Goal: Use online tool/utility: Use online tool/utility

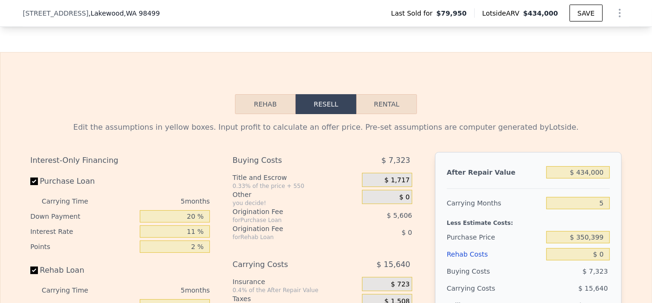
scroll to position [1276, 0]
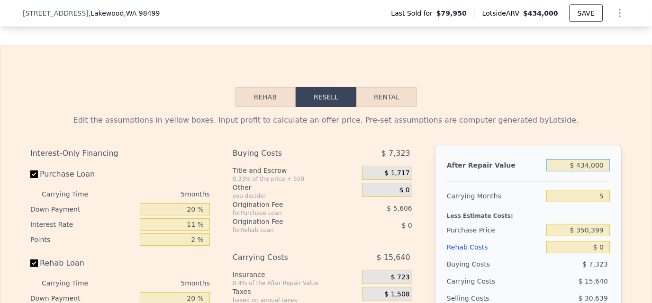
click at [581, 172] on input "$ 434,000" at bounding box center [578, 165] width 64 height 12
drag, startPoint x: 572, startPoint y: 178, endPoint x: 595, endPoint y: 176, distance: 23.3
click at [595, 172] on input "$ 434,000" at bounding box center [578, 165] width 64 height 12
type input "$ 0"
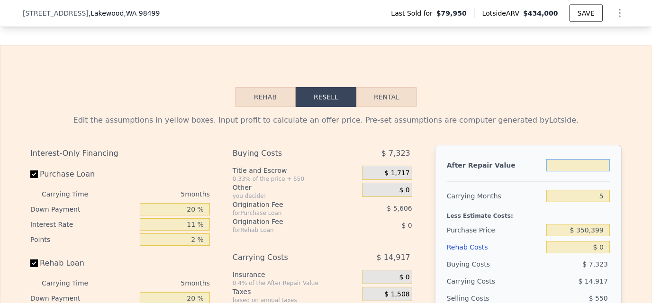
type input "-$ 373,189"
type input "$ 40"
type input "-$ 373,152"
type input "$ 430"
type input "-$ 372,790"
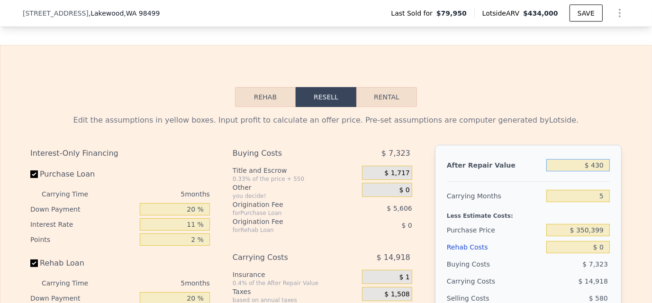
type input "$ 4,300"
type input "-$ 369,195"
type input "$ 4,300,000"
type input "$ 3,621,525"
type input "$ 430,000"
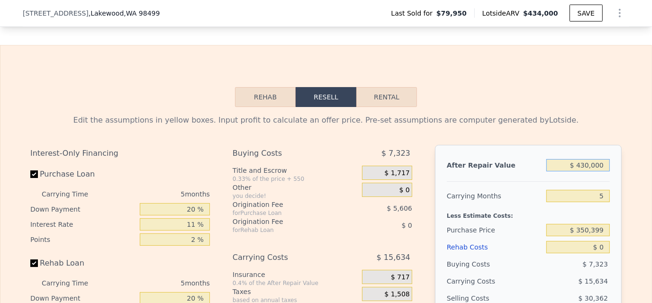
type input "$ 26,282"
type input "$ 430,000"
drag, startPoint x: 592, startPoint y: 205, endPoint x: 617, endPoint y: 209, distance: 25.5
click at [617, 209] on div "After Repair Value $ 430,000 Carrying Months 5 Less Estimate Costs: Purchase Pr…" at bounding box center [528, 276] width 187 height 263
type input "4"
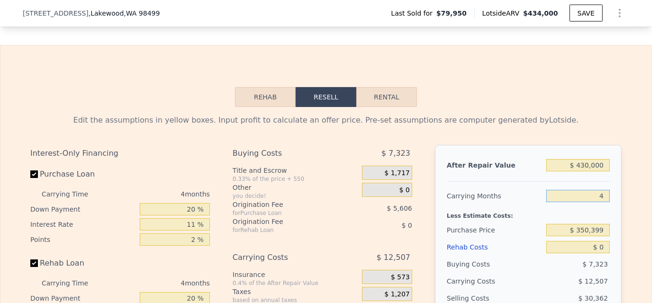
type input "$ 29,409"
type input "4"
click at [617, 180] on div "After Repair Value $ 430,000 Carrying Months 4 Less Estimate Costs: Purchase Pr…" at bounding box center [528, 276] width 187 height 263
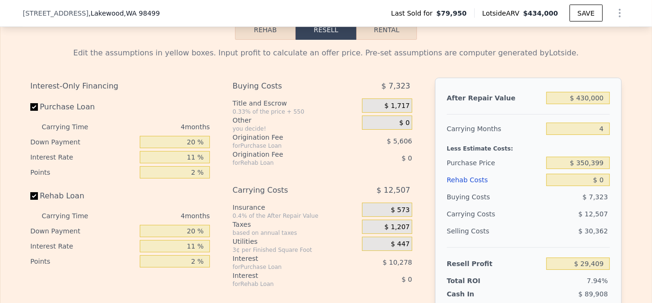
scroll to position [1371, 0]
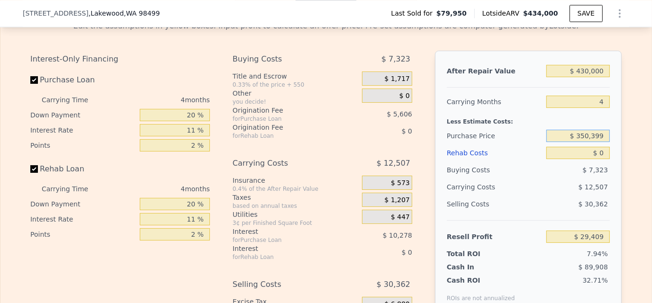
drag, startPoint x: 573, startPoint y: 146, endPoint x: 608, endPoint y: 146, distance: 34.6
click at [608, 146] on div "After Repair Value $ 430,000 Carrying Months 4 Less Estimate Costs: Purchase Pr…" at bounding box center [528, 182] width 187 height 263
drag, startPoint x: 604, startPoint y: 145, endPoint x: 561, endPoint y: 145, distance: 42.7
click at [561, 142] on input "$ 350,399" at bounding box center [578, 136] width 64 height 12
type input "$ 320,000"
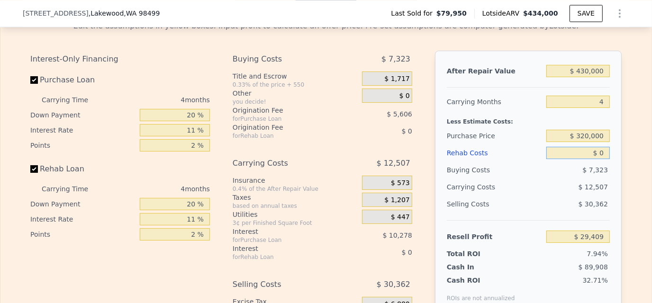
click at [590, 157] on input "$ 0" at bounding box center [578, 153] width 64 height 12
type input "$ 61,287"
type input "$ 3"
type input "$ 61,284"
type input "$ 37"
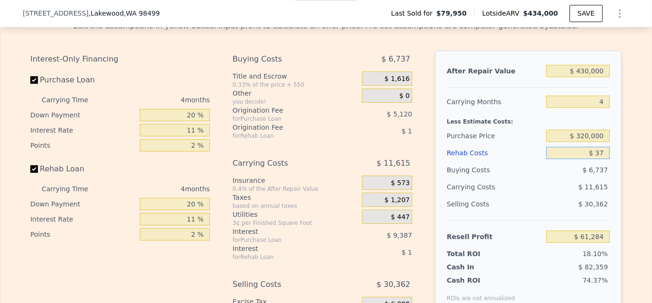
type input "$ 61,249"
type input "$ 375"
type input "$ 60,894"
type input "$ 3,750"
type input "$ 57,365"
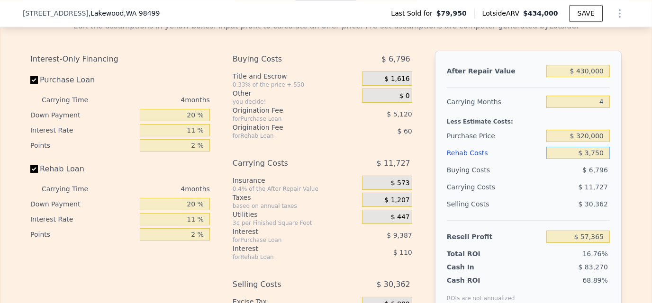
type input "$ 37,500"
type input "$ 22,087"
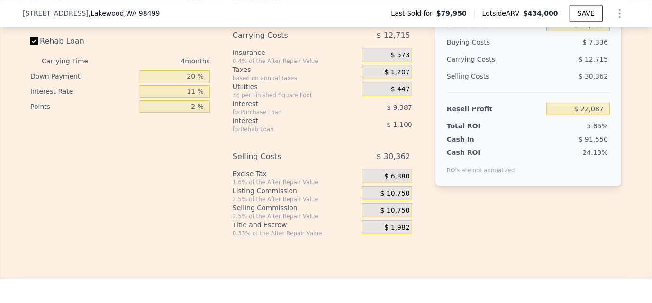
scroll to position [1513, 0]
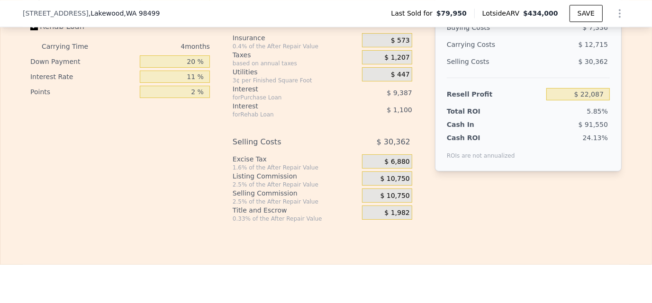
type input "$ 37,500"
click at [385, 200] on span "$ 10,750" at bounding box center [395, 196] width 29 height 9
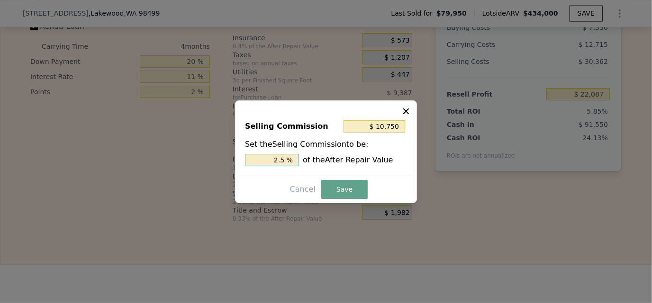
drag, startPoint x: 273, startPoint y: 162, endPoint x: 296, endPoint y: 161, distance: 22.8
click at [296, 161] on input "2.5 %" at bounding box center [272, 160] width 54 height 12
type input "$ 0"
type input "0 %"
click at [332, 186] on button "Save" at bounding box center [344, 189] width 46 height 19
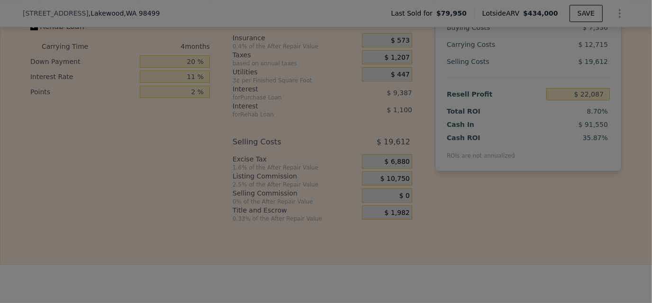
type input "$ 32,837"
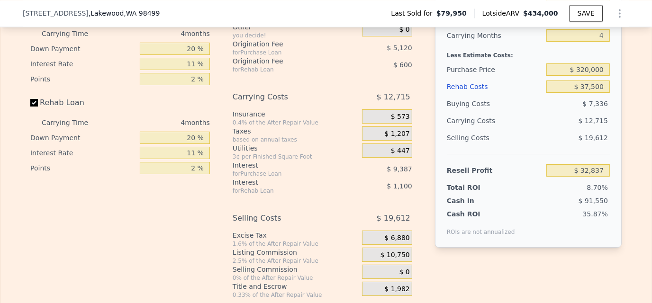
scroll to position [1418, 0]
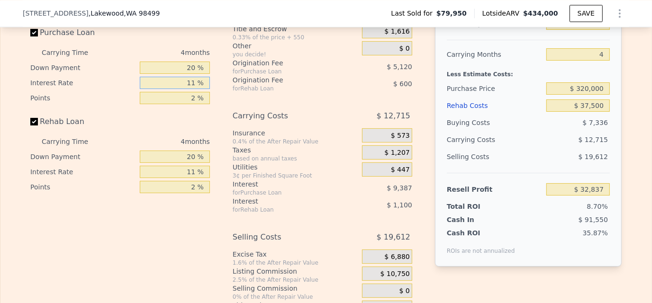
drag, startPoint x: 185, startPoint y: 93, endPoint x: 220, endPoint y: 93, distance: 34.6
click at [220, 93] on div "Interest-Only Financing Purchase Loan Carrying Time 4 months Down Payment 20 % …" at bounding box center [325, 160] width 591 height 315
type input "10. %"
type input "$ 33,693"
type input "10.5 %"
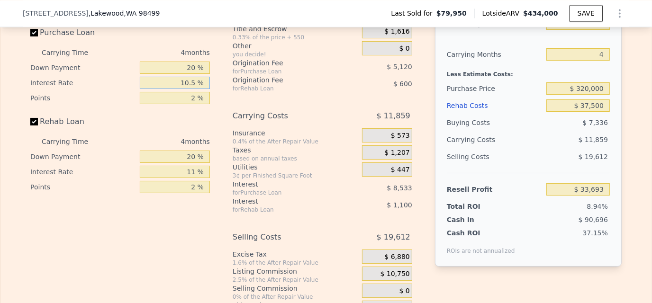
type input "$ 33,265"
type input "10.5 %"
drag, startPoint x: 184, startPoint y: 109, endPoint x: 214, endPoint y: 109, distance: 29.4
click at [214, 109] on div "Interest-Only Financing Purchase Loan Carrying Time 4 months Down Payment 20 % …" at bounding box center [123, 160] width 187 height 315
type input "1 %"
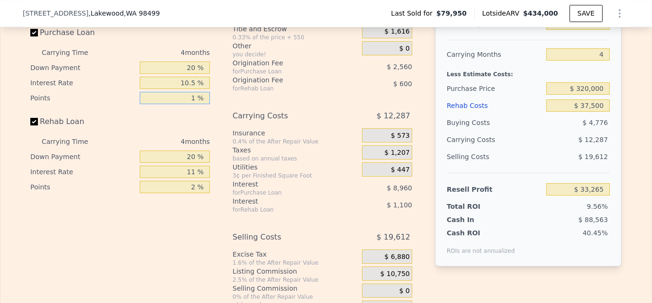
type input "$ 35,825"
type input "1.5 %"
type input "$ 34,545"
type input "1.5 %"
drag, startPoint x: 185, startPoint y: 203, endPoint x: 218, endPoint y: 202, distance: 32.7
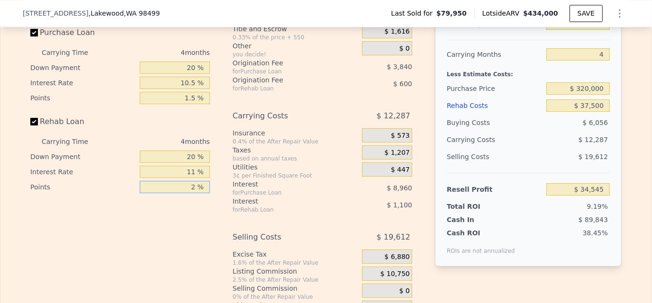
click at [218, 202] on div "Interest-Only Financing Purchase Loan Carrying Time 4 months Down Payment 20 % …" at bounding box center [325, 160] width 591 height 315
type input "1 %"
type input "$ 34,845"
type input "1.5 %"
type input "$ 34,695"
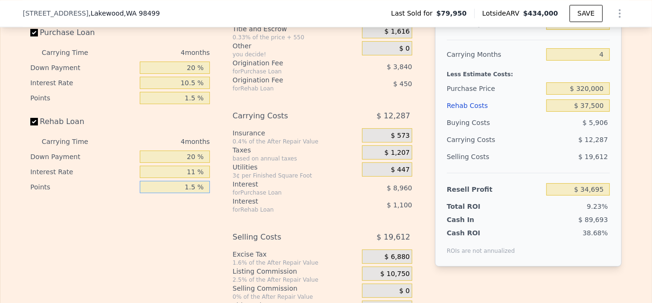
type input "1.5 %"
drag, startPoint x: 182, startPoint y: 181, endPoint x: 206, endPoint y: 181, distance: 23.7
click at [206, 178] on input "11 %" at bounding box center [175, 172] width 70 height 12
type input "10 %"
type input "$ 34,795"
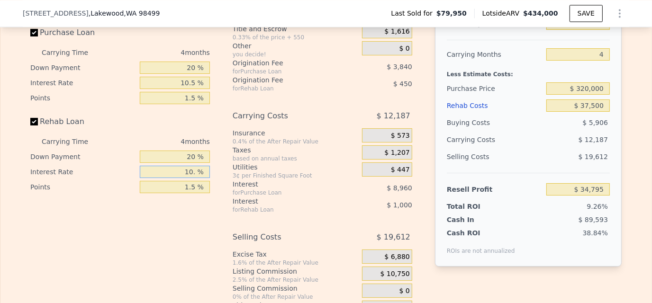
type input "10.5 %"
type input "$ 34,743"
type input "10.5 %"
drag, startPoint x: 187, startPoint y: 168, endPoint x: 221, endPoint y: 168, distance: 34.1
click at [221, 168] on div "Interest-Only Financing Purchase Loan Carrying Time 4 months Down Payment 20 % …" at bounding box center [325, 160] width 591 height 315
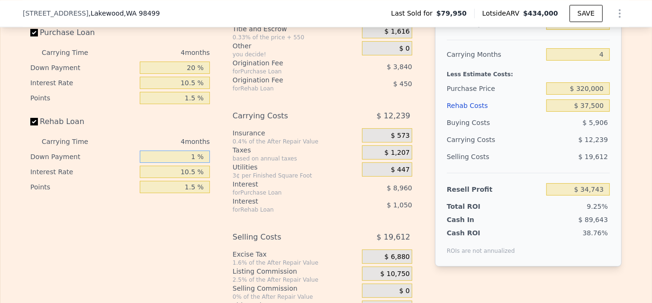
type input "10 %"
type input "$ 34,559"
type input "10 %"
drag, startPoint x: 184, startPoint y: 77, endPoint x: 205, endPoint y: 77, distance: 20.4
click at [205, 74] on input "20 %" at bounding box center [175, 68] width 70 height 12
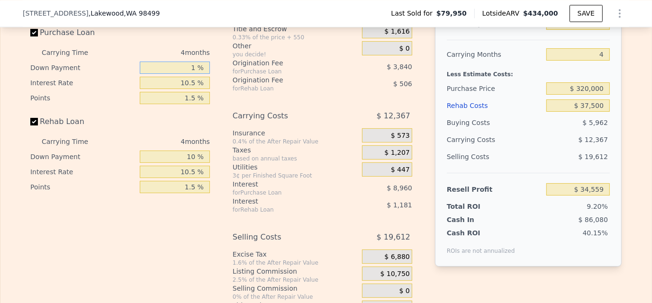
type input "10 %"
type input "$ 32,959"
type input "10 %"
click at [219, 91] on div "Interest-Only Financing Purchase Loan Carrying Time 4 months Down Payment 10 % …" at bounding box center [325, 160] width 591 height 315
click at [629, 182] on div "Edit the assumptions in yellow boxes. Input profit to calculate an offer price.…" at bounding box center [325, 141] width 651 height 353
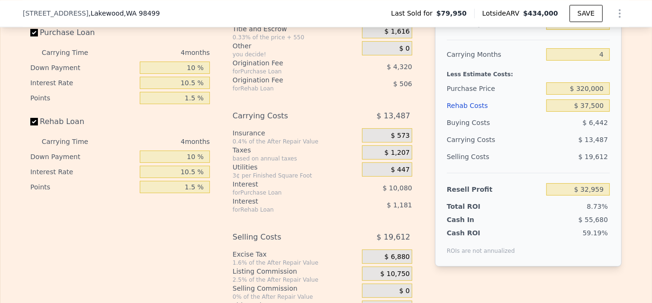
scroll to position [1465, 0]
